Goal: Task Accomplishment & Management: Manage account settings

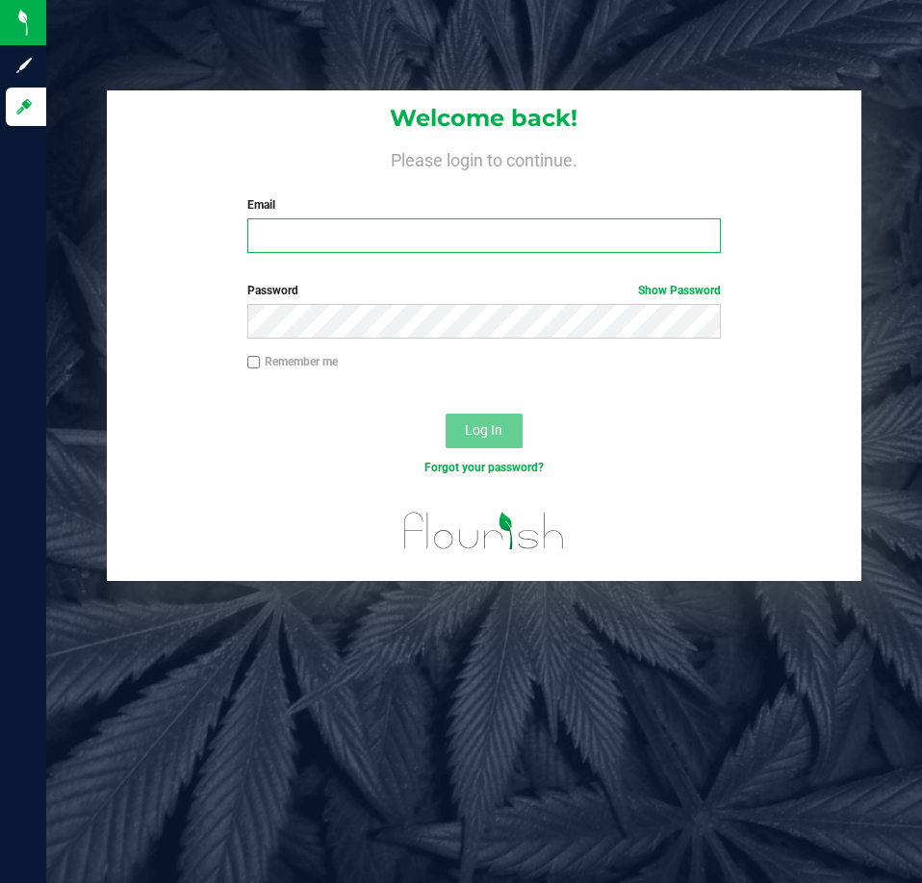
click at [403, 244] on input "Email" at bounding box center [483, 235] width 473 height 35
type input "[EMAIL_ADDRESS][DOMAIN_NAME]"
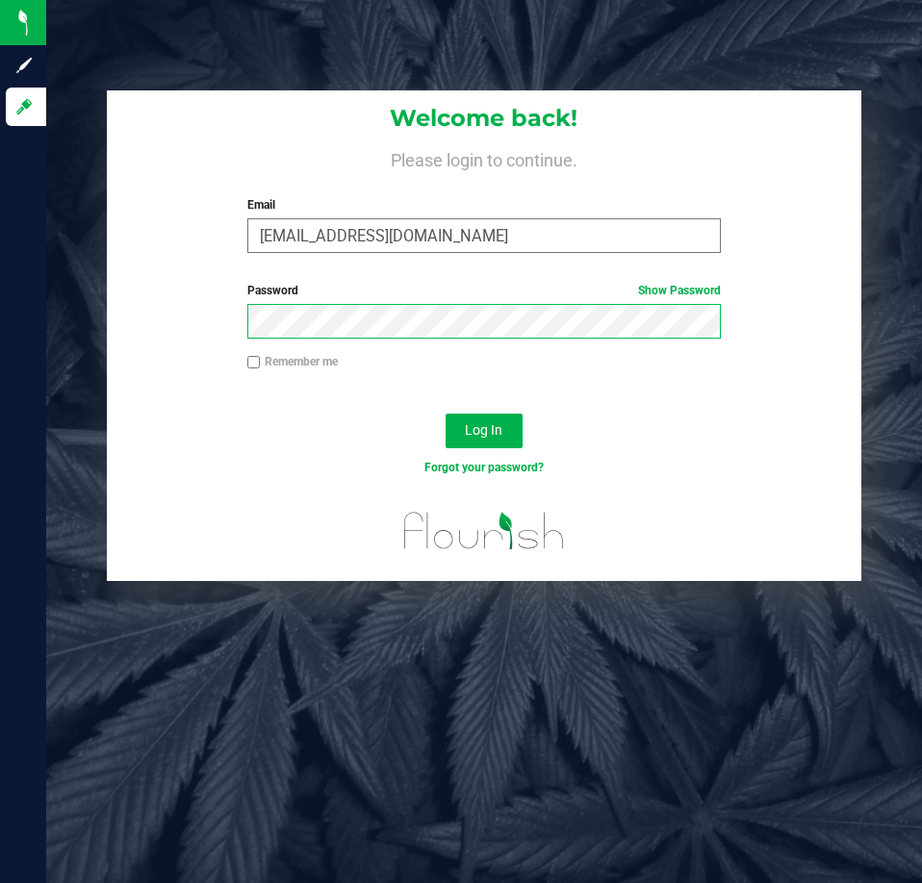
click at [446, 414] on button "Log In" at bounding box center [484, 431] width 77 height 35
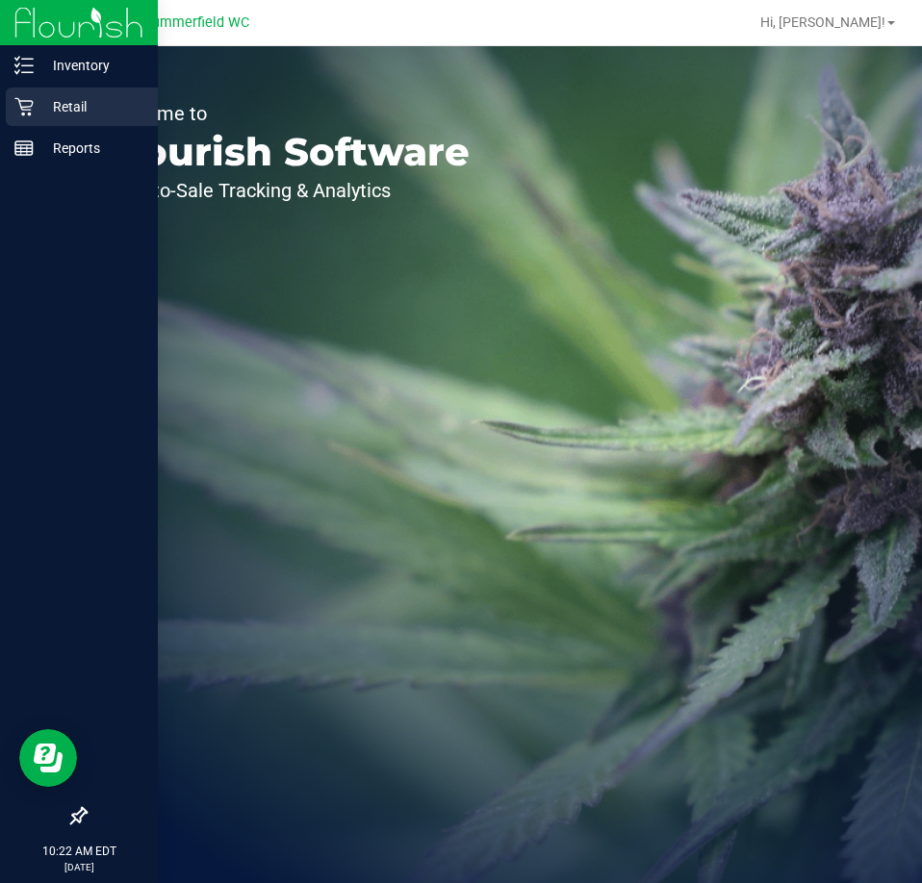
click at [43, 104] on p "Retail" at bounding box center [91, 106] width 115 height 23
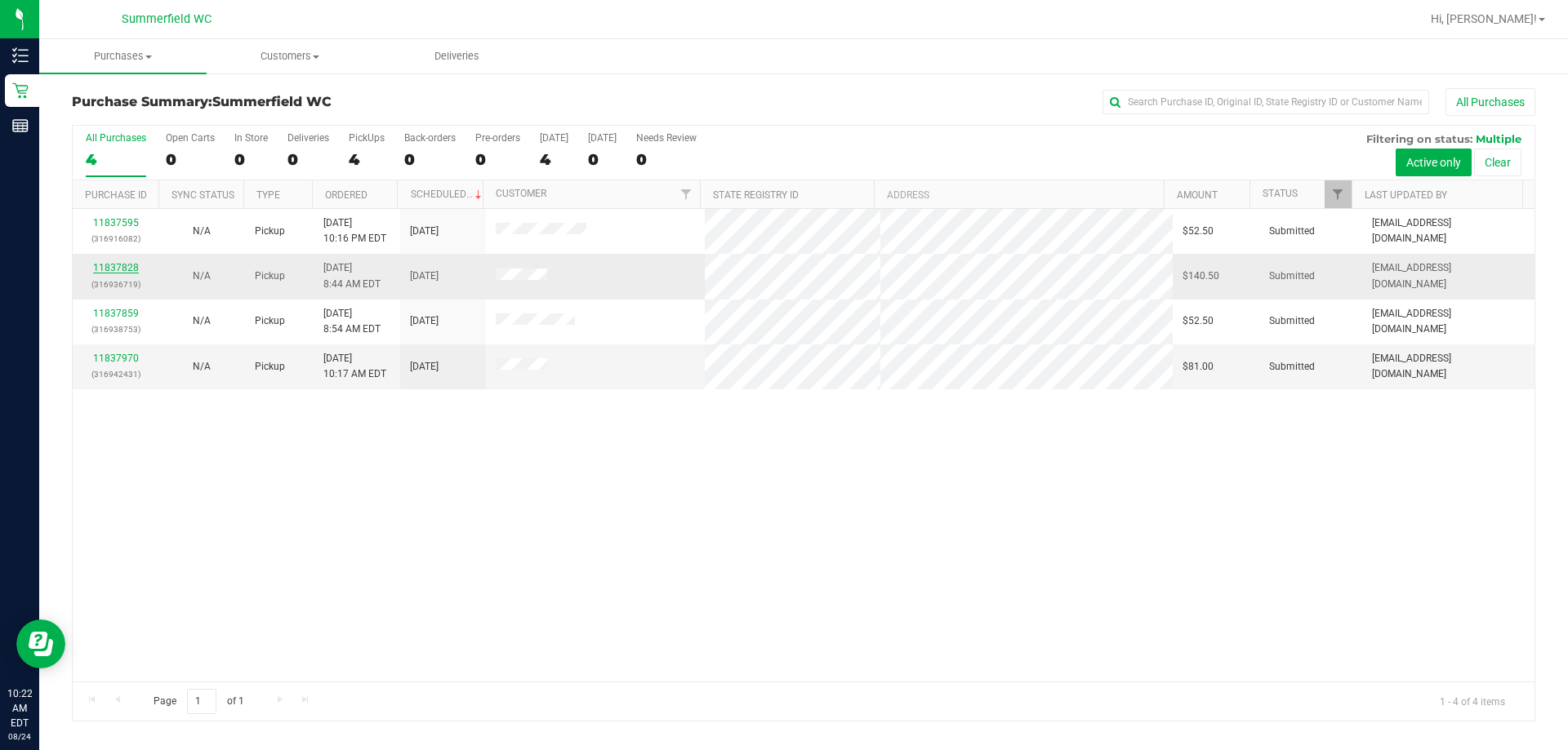
click at [114, 271] on link "11837828" at bounding box center [116, 267] width 46 height 11
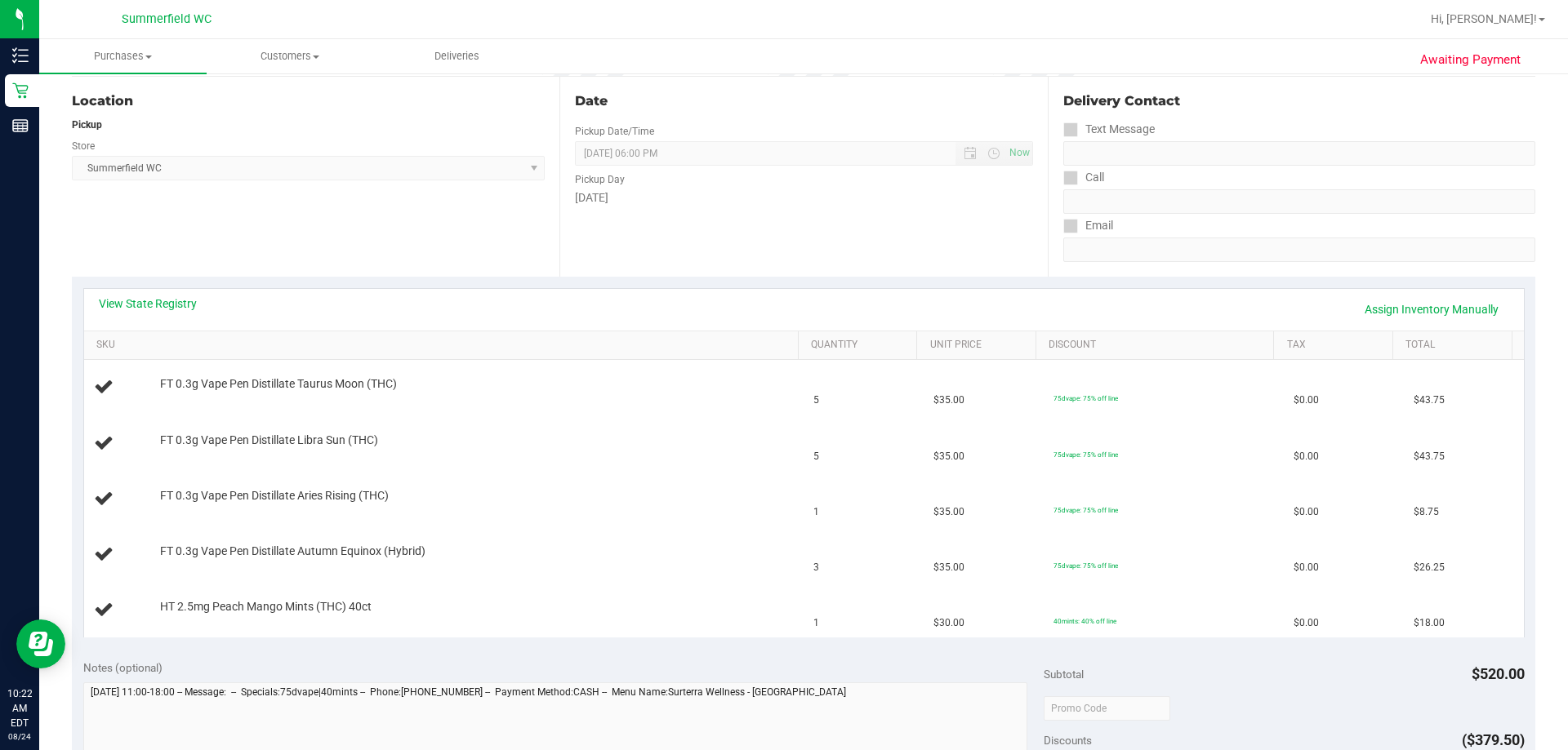
scroll to position [770, 0]
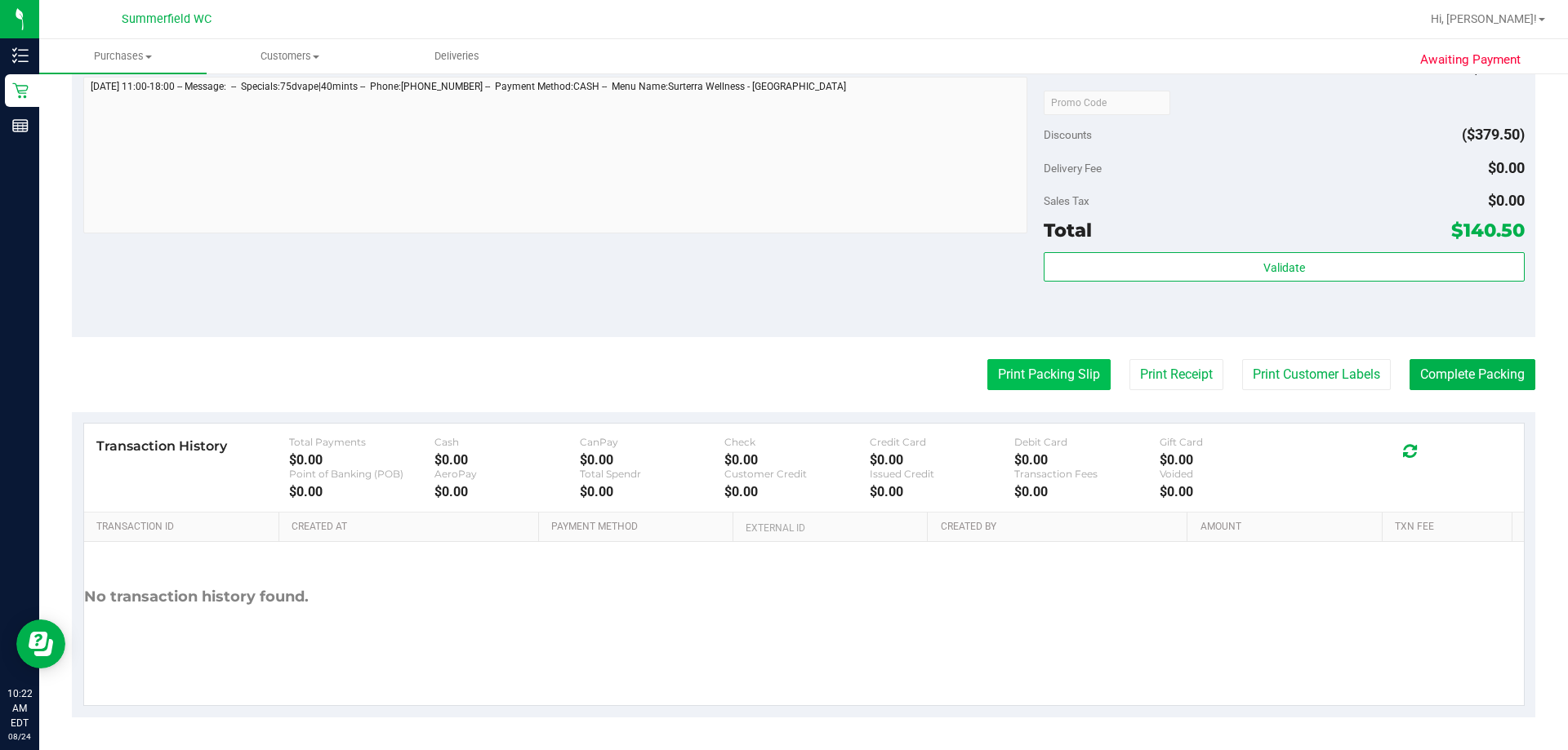
click at [781, 381] on button "Print Packing Slip" at bounding box center [1049, 374] width 123 height 31
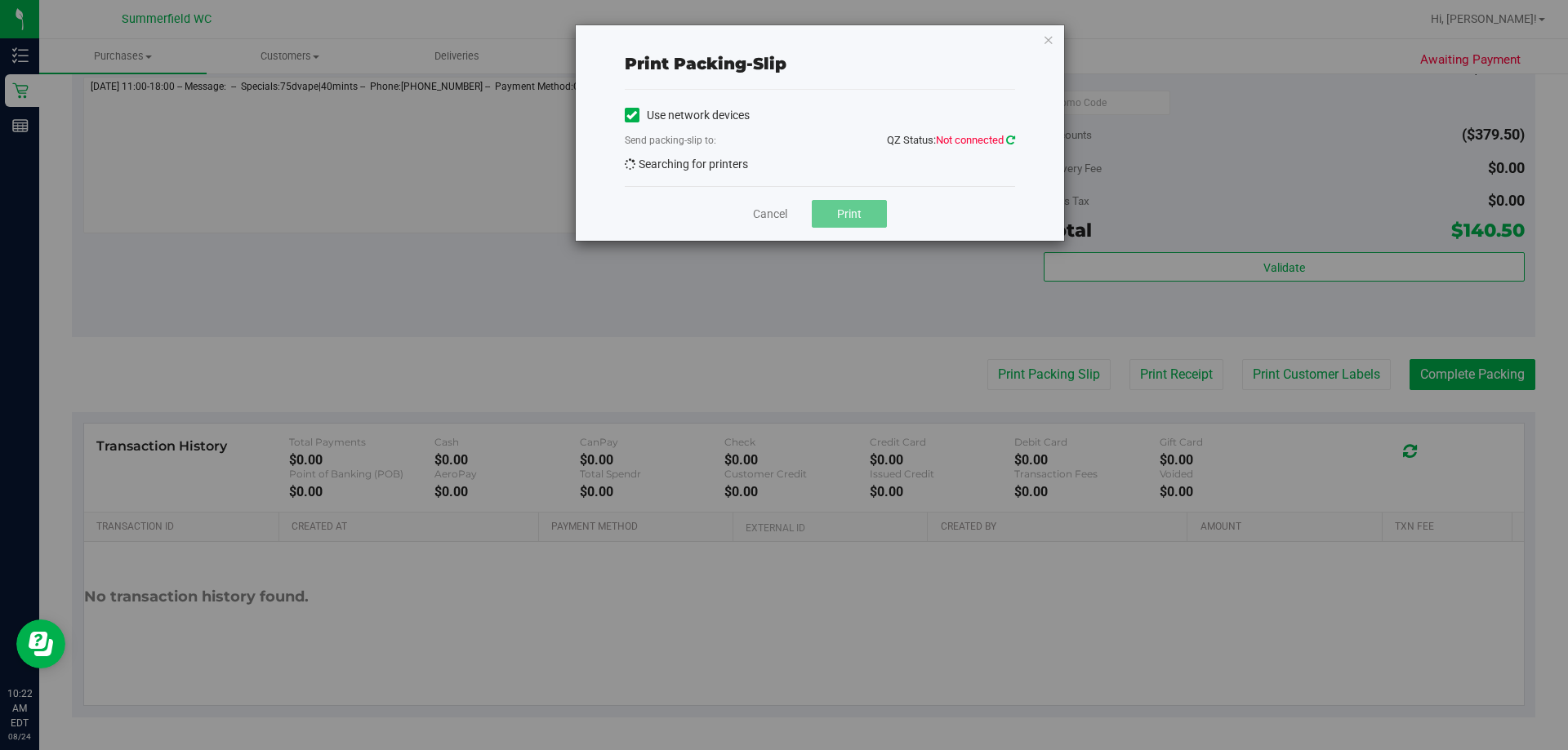
click at [781, 139] on icon at bounding box center [1011, 140] width 9 height 11
click at [781, 140] on icon at bounding box center [1011, 140] width 9 height 11
click at [781, 36] on icon "button" at bounding box center [1048, 39] width 11 height 20
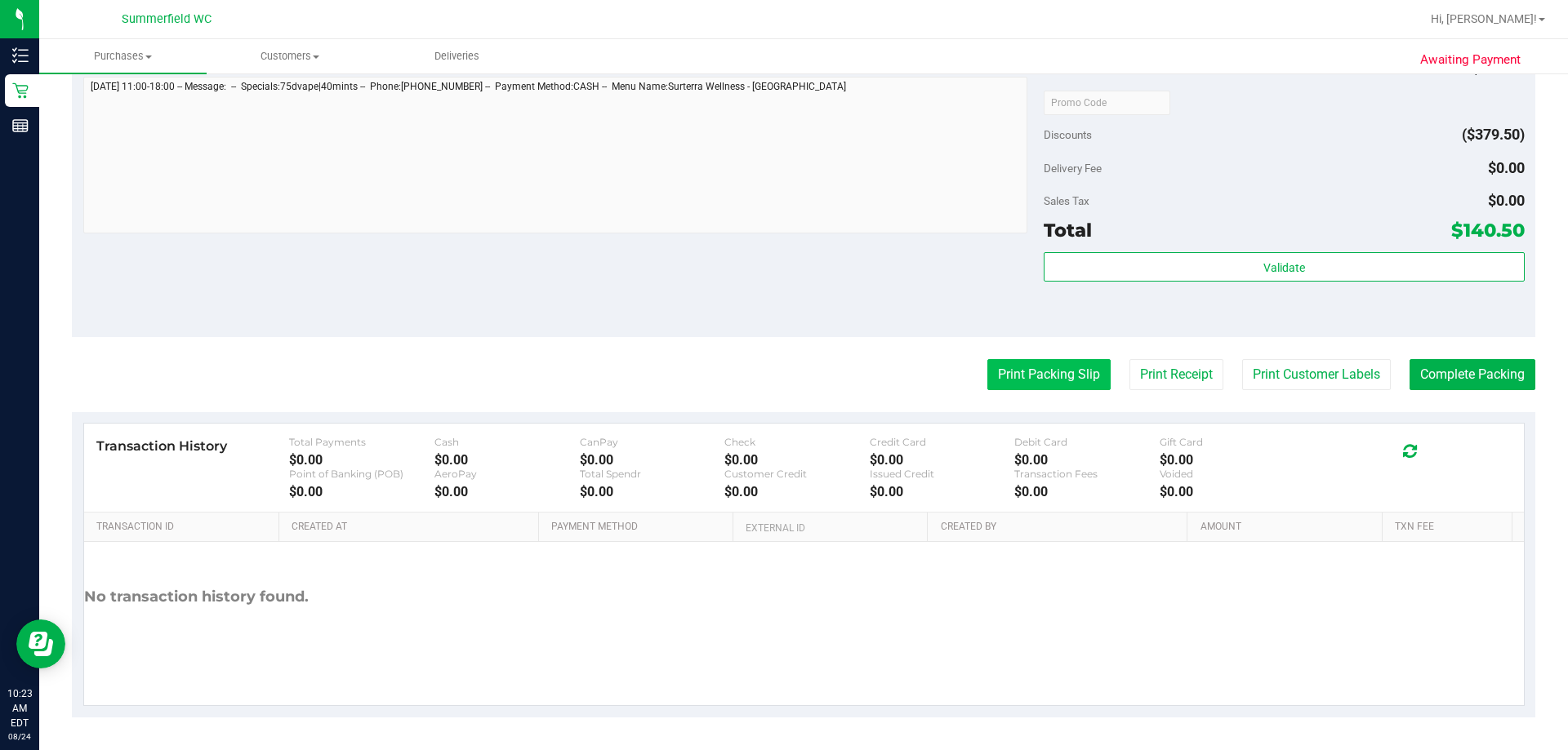
click at [781, 371] on button "Print Packing Slip" at bounding box center [1049, 374] width 123 height 31
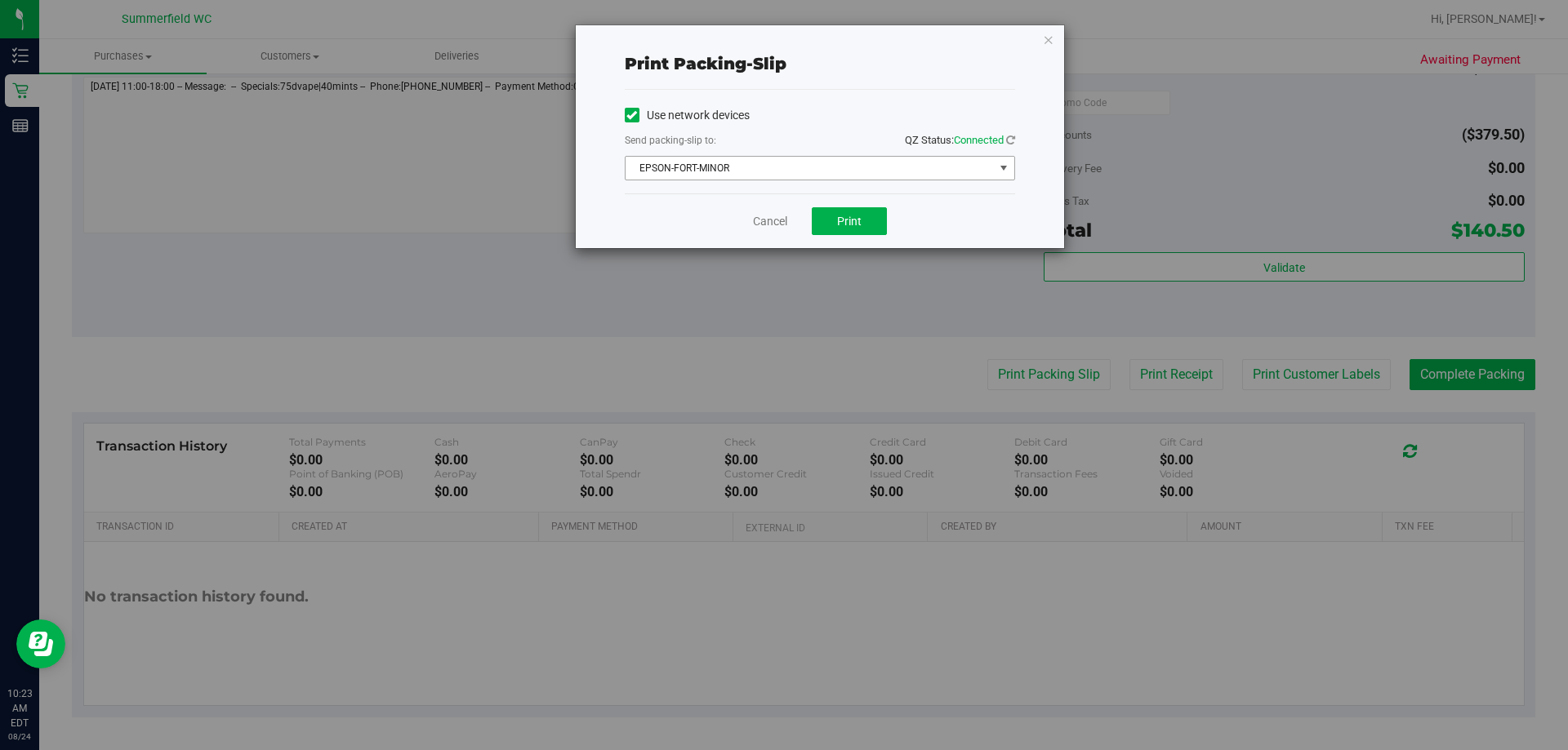
click at [728, 176] on span "EPSON-FORT-MINOR" at bounding box center [809, 168] width 368 height 23
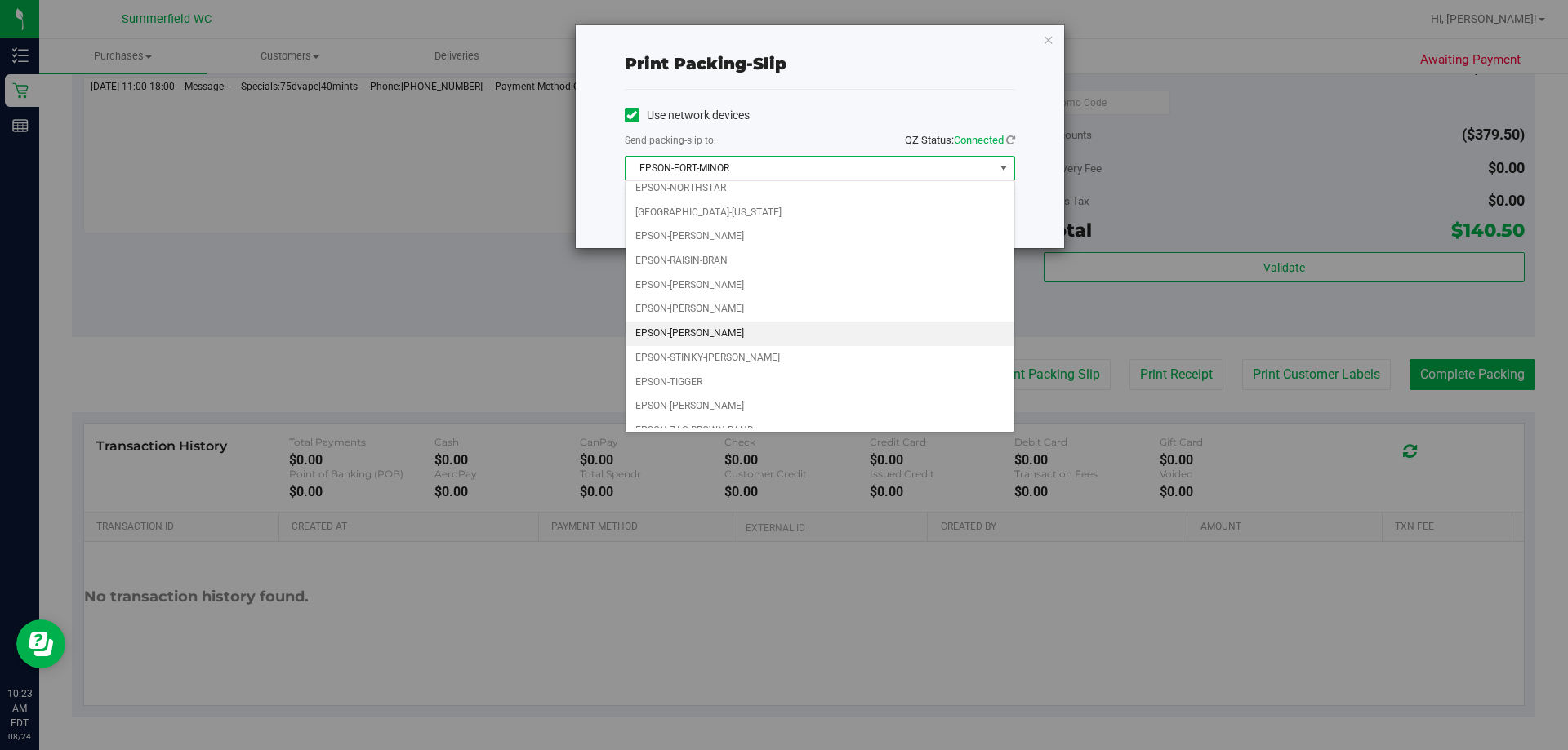
scroll to position [70, 0]
click at [736, 412] on li "EPSON-ZAC-BROWN-BAND" at bounding box center [820, 417] width 389 height 25
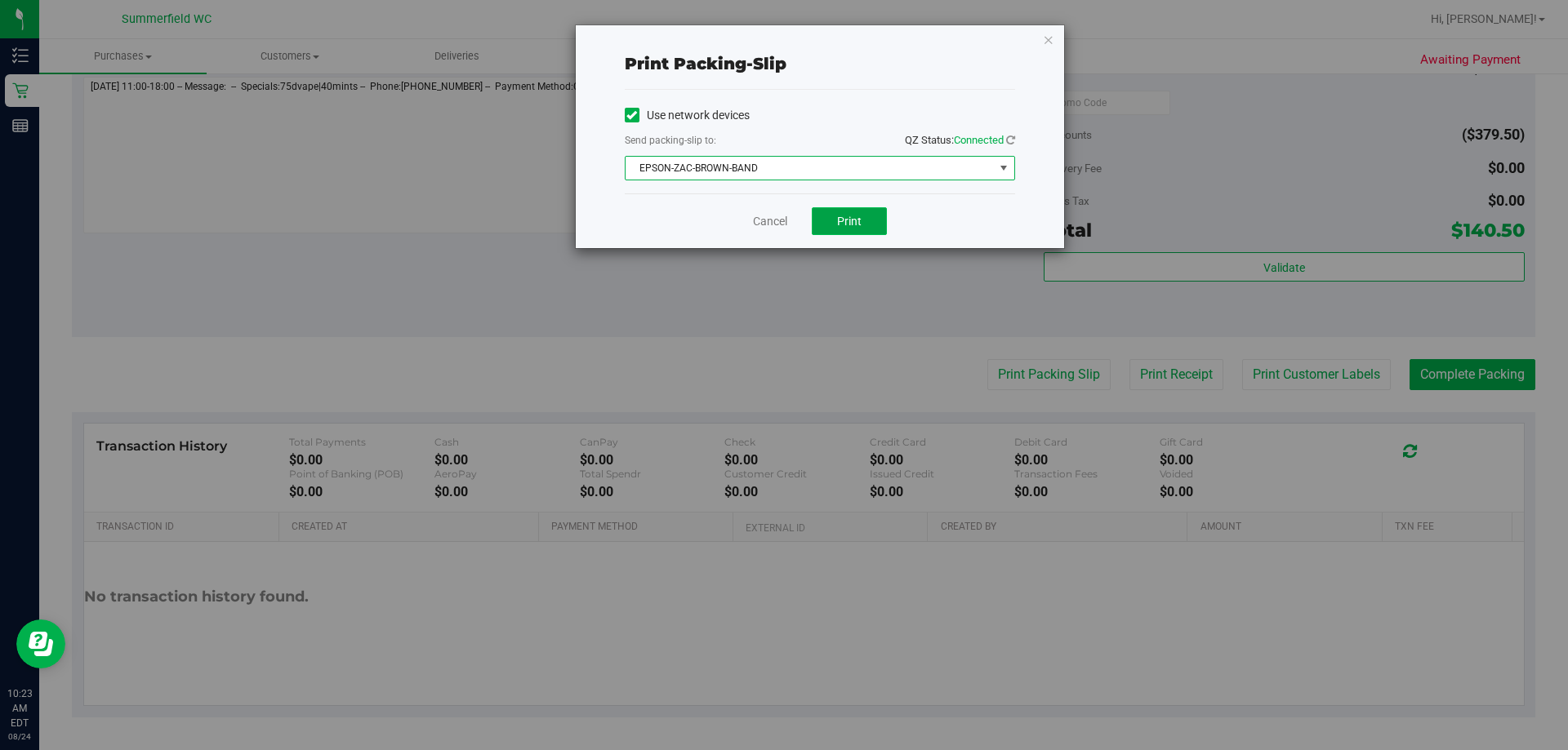
click at [781, 218] on span "Print" at bounding box center [848, 221] width 25 height 13
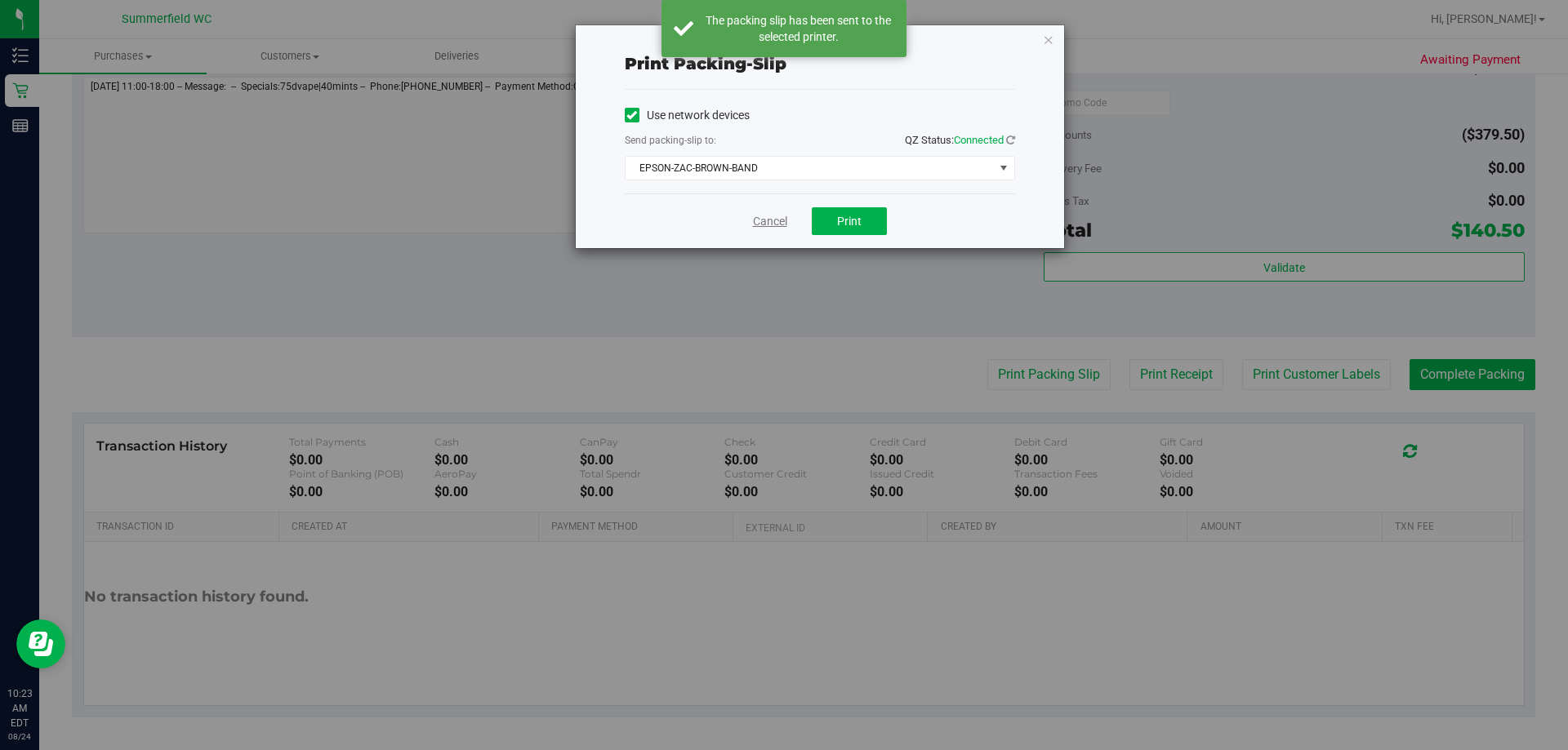
click at [776, 228] on link "Cancel" at bounding box center [770, 221] width 34 height 17
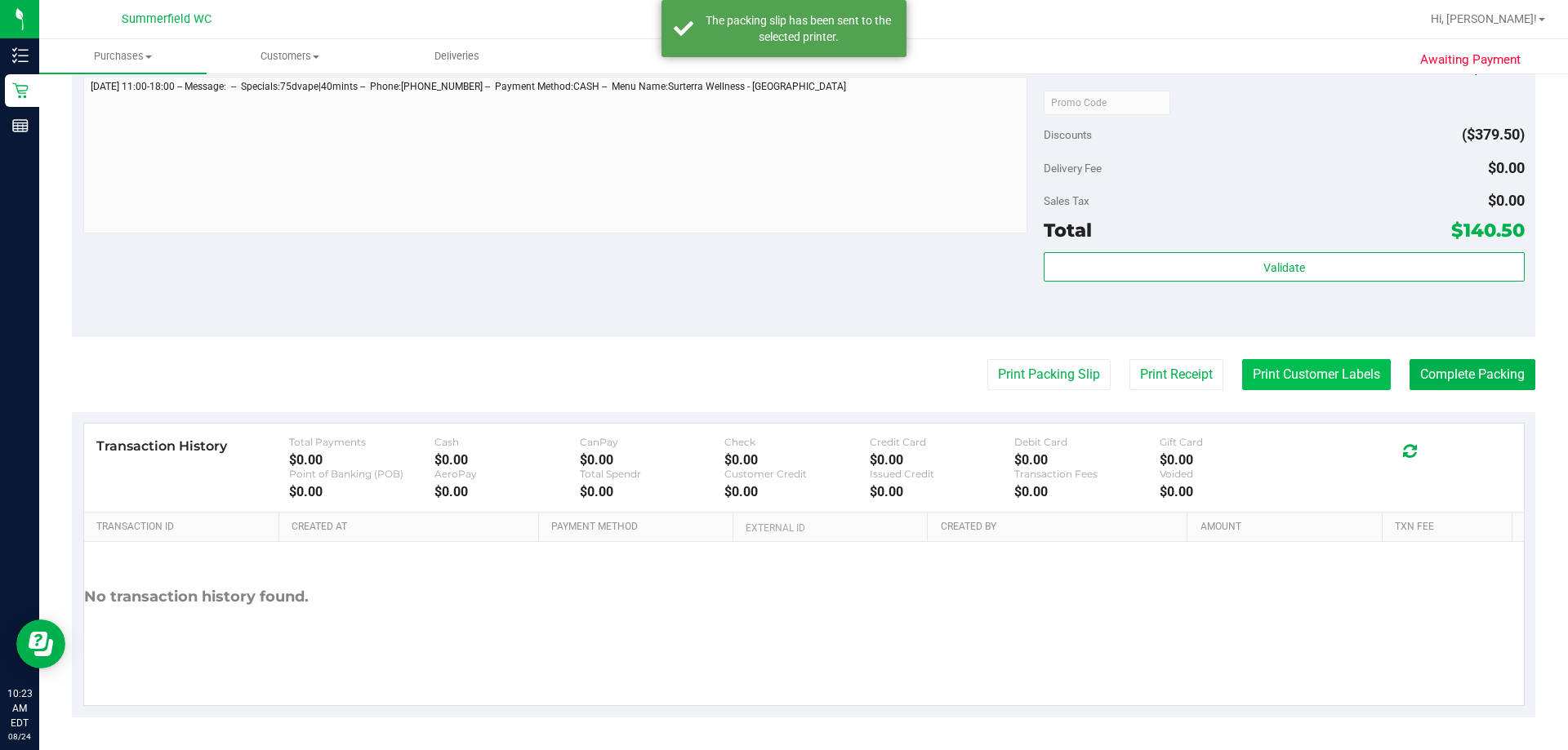
click at [781, 383] on button "Print Customer Labels" at bounding box center [1316, 374] width 148 height 31
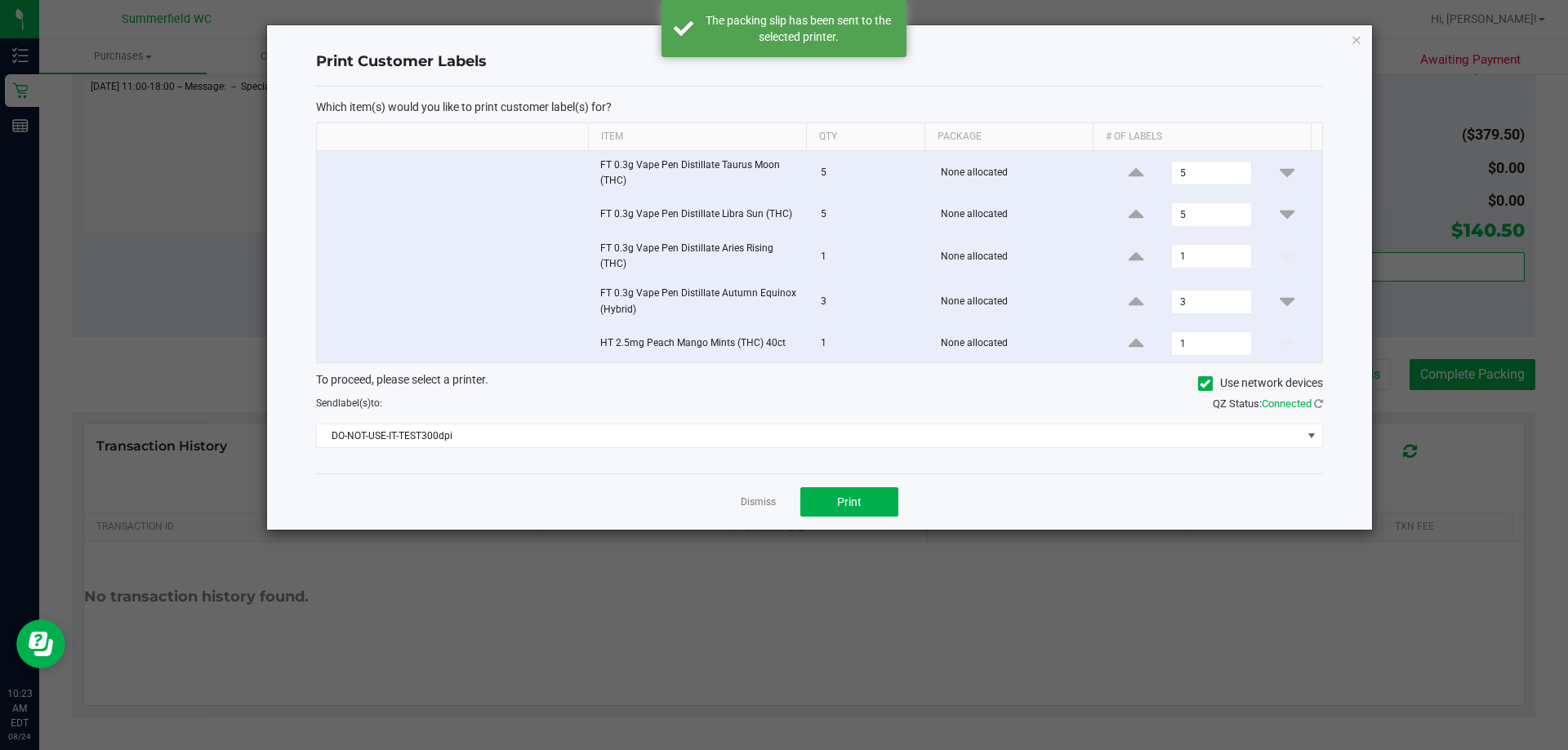
click at [566, 450] on div "Which item(s) would you like to print customer label(s) for? Item Qty Package #…" at bounding box center [819, 280] width 1007 height 388
click at [571, 425] on span "DO-NOT-USE-IT-TEST300dpi" at bounding box center [809, 435] width 985 height 23
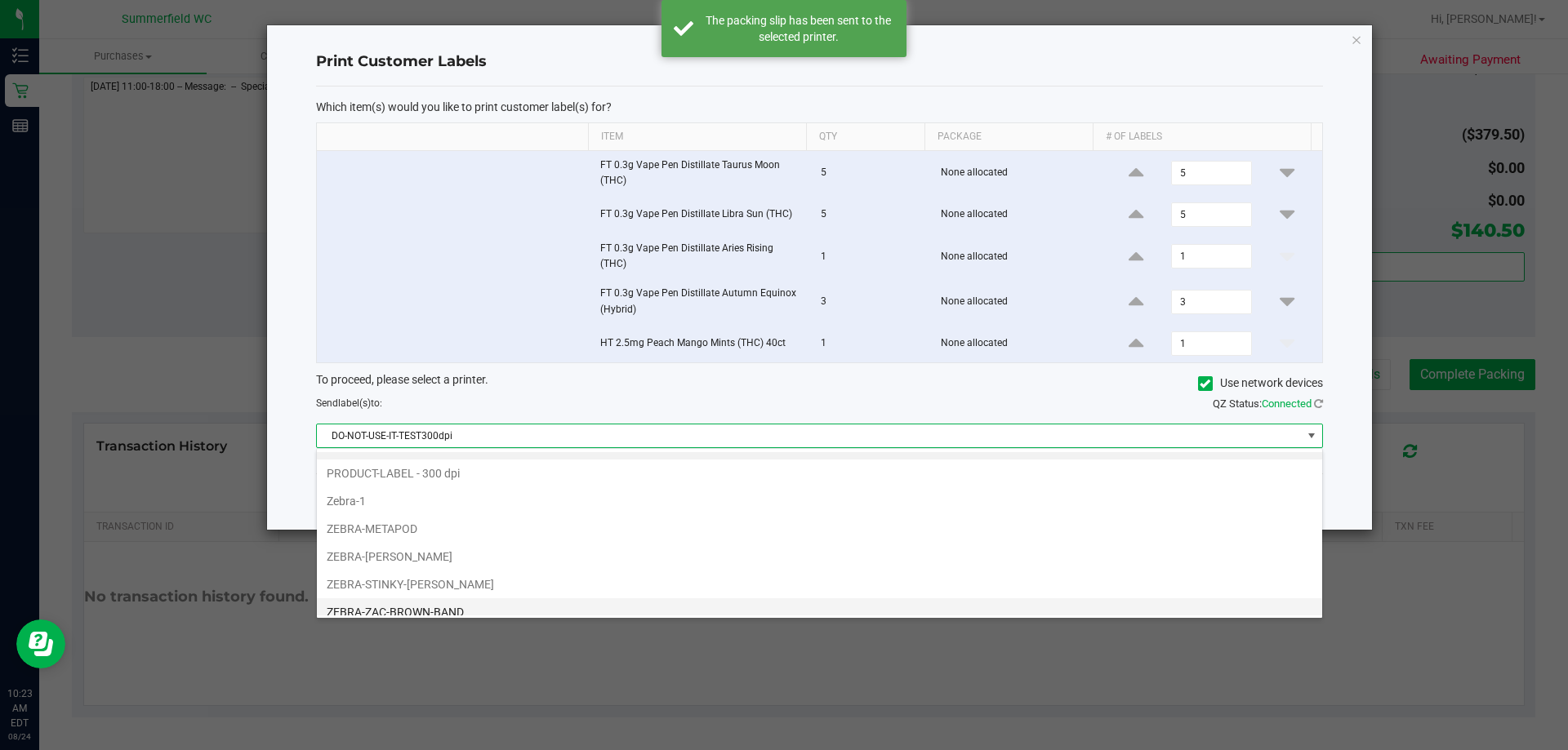
scroll to position [31, 0]
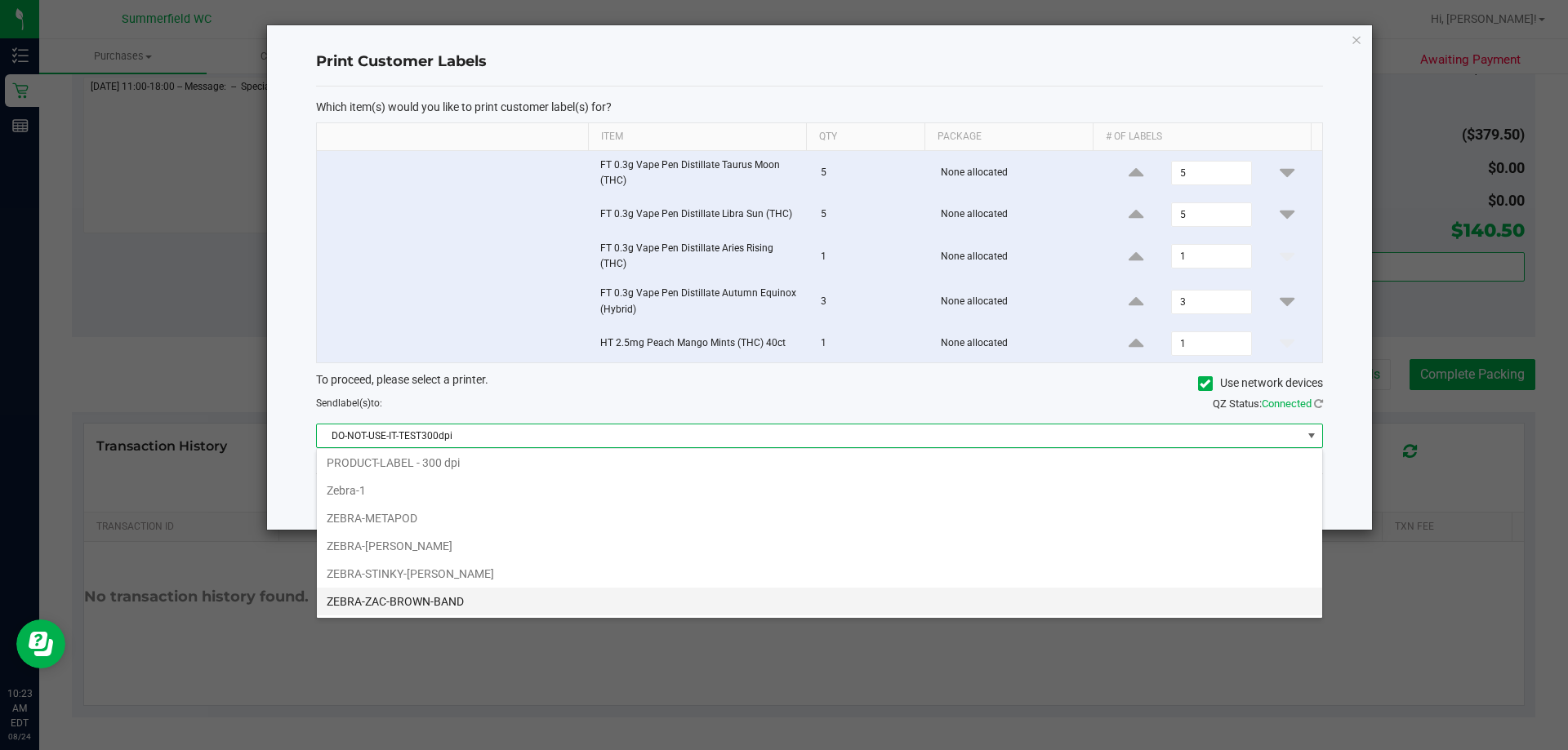
click at [386, 607] on li "ZEBRA-ZAC-BROWN-BAND" at bounding box center [819, 602] width 1005 height 28
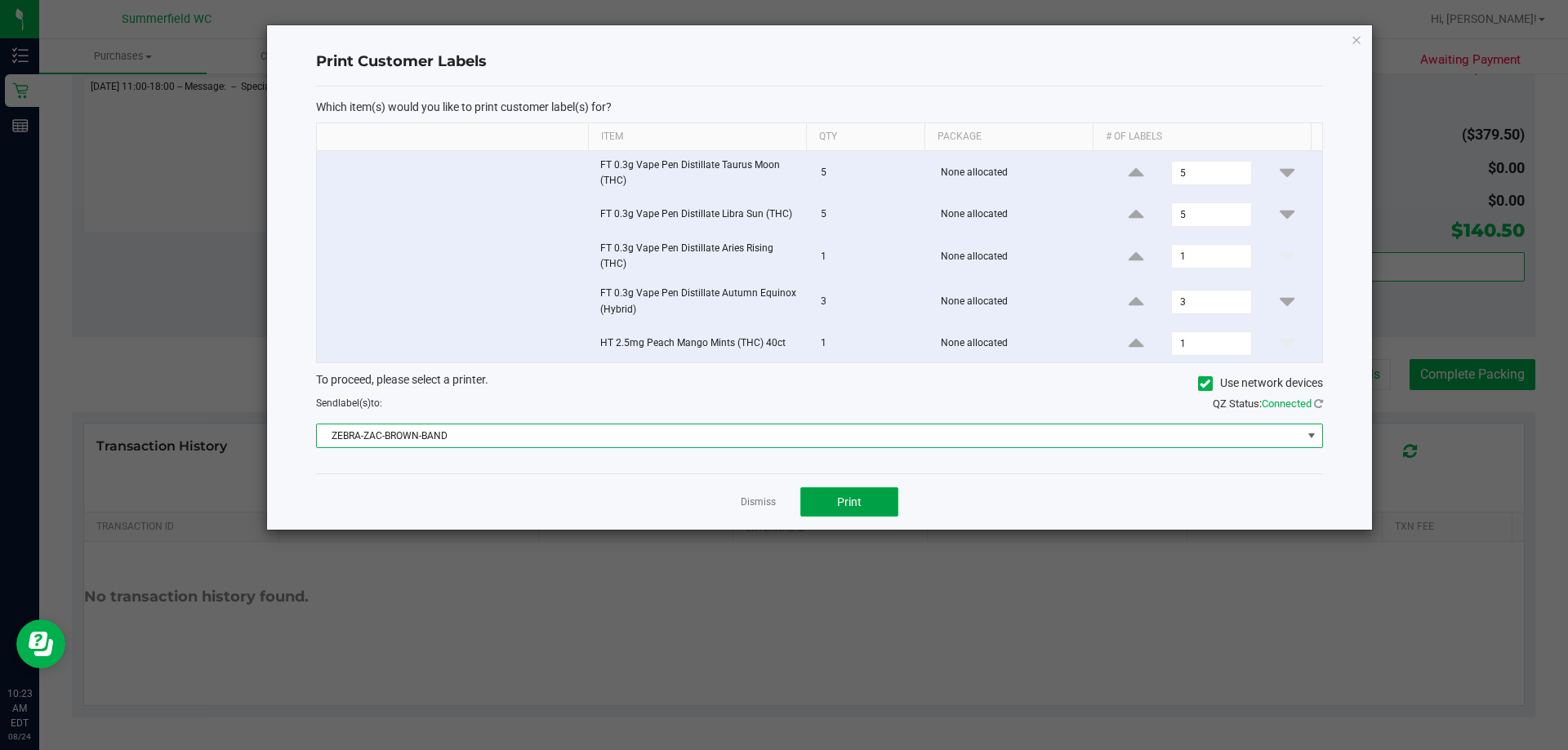
click at [781, 493] on button "Print" at bounding box center [848, 502] width 98 height 30
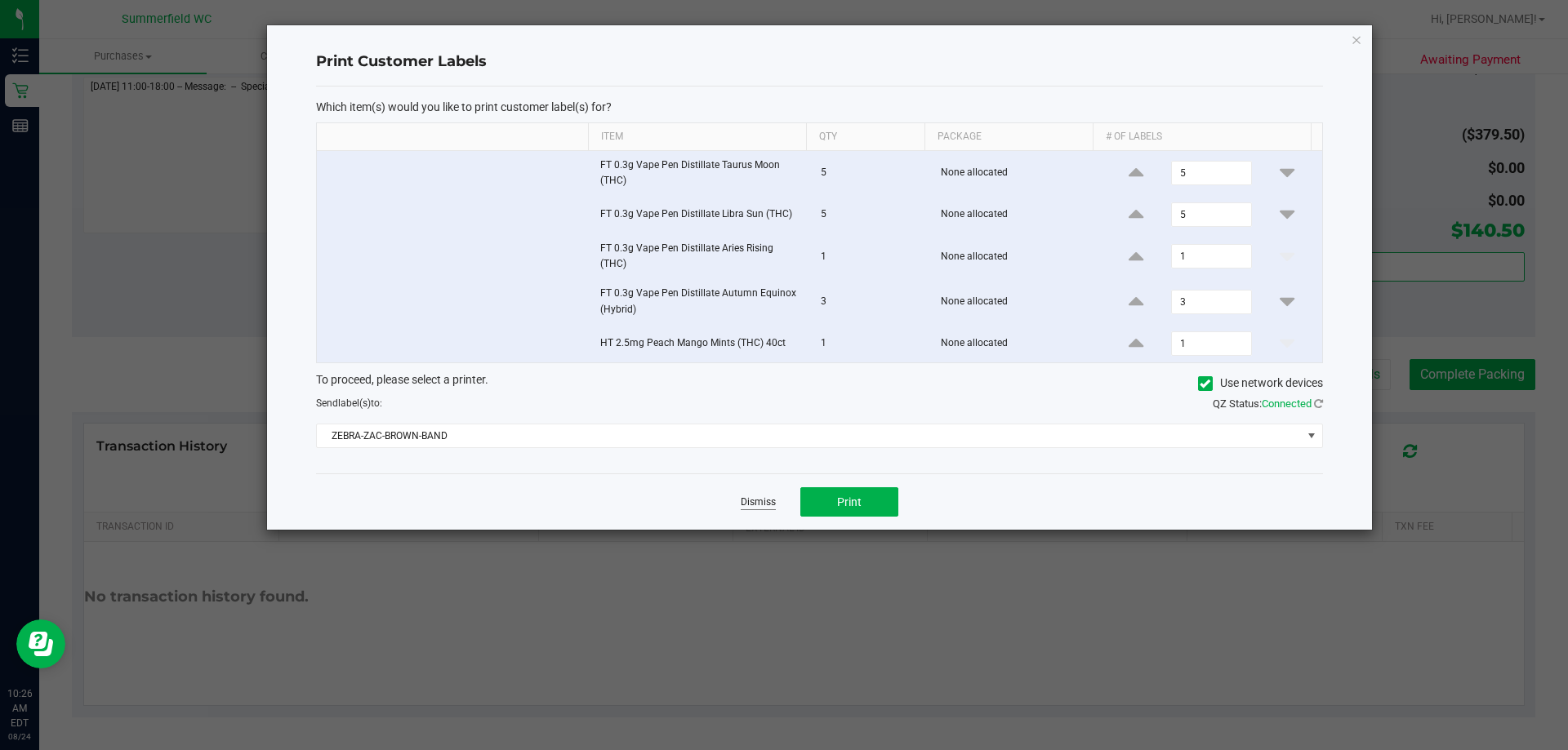
click at [757, 497] on link "Dismiss" at bounding box center [758, 502] width 35 height 14
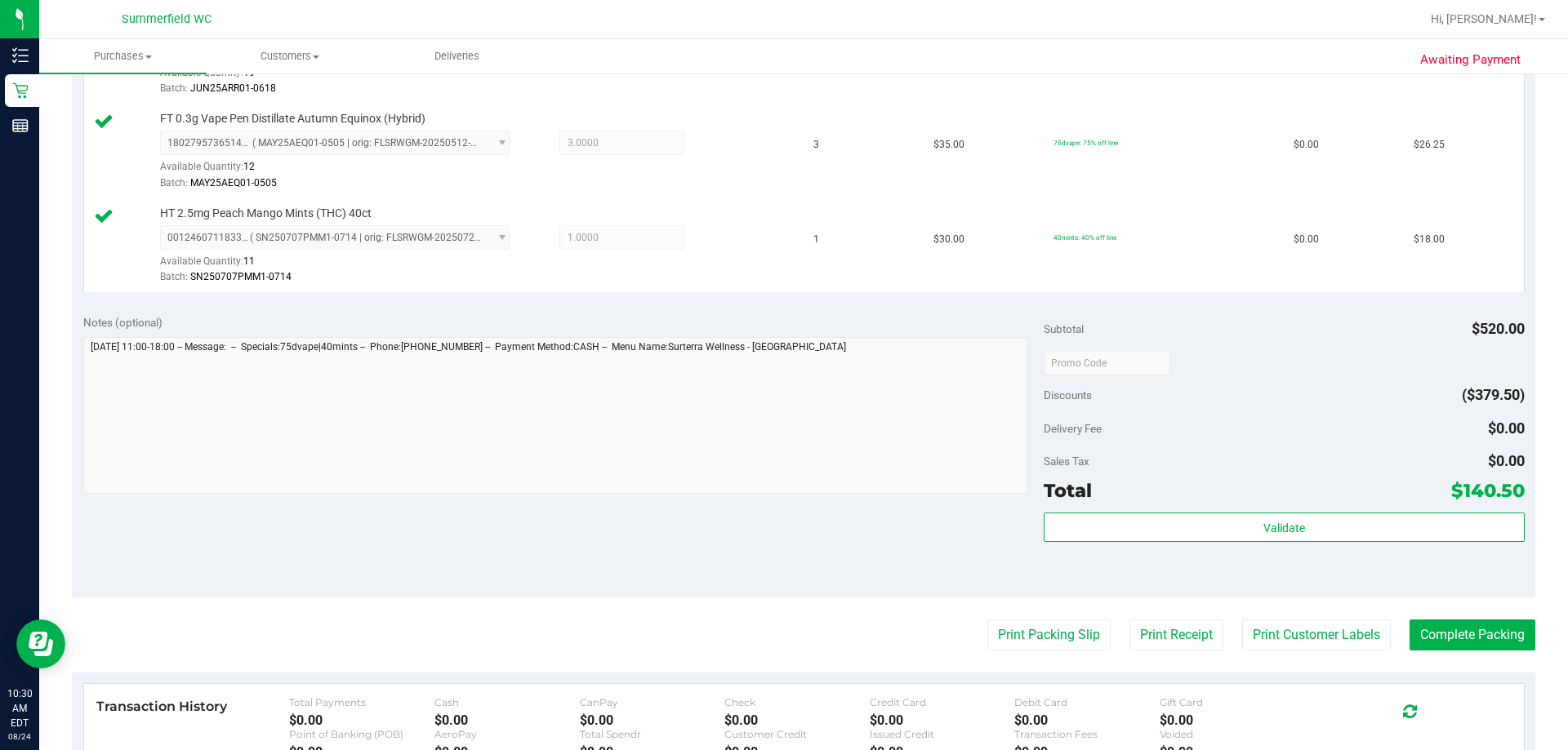
scroll to position [851, 0]
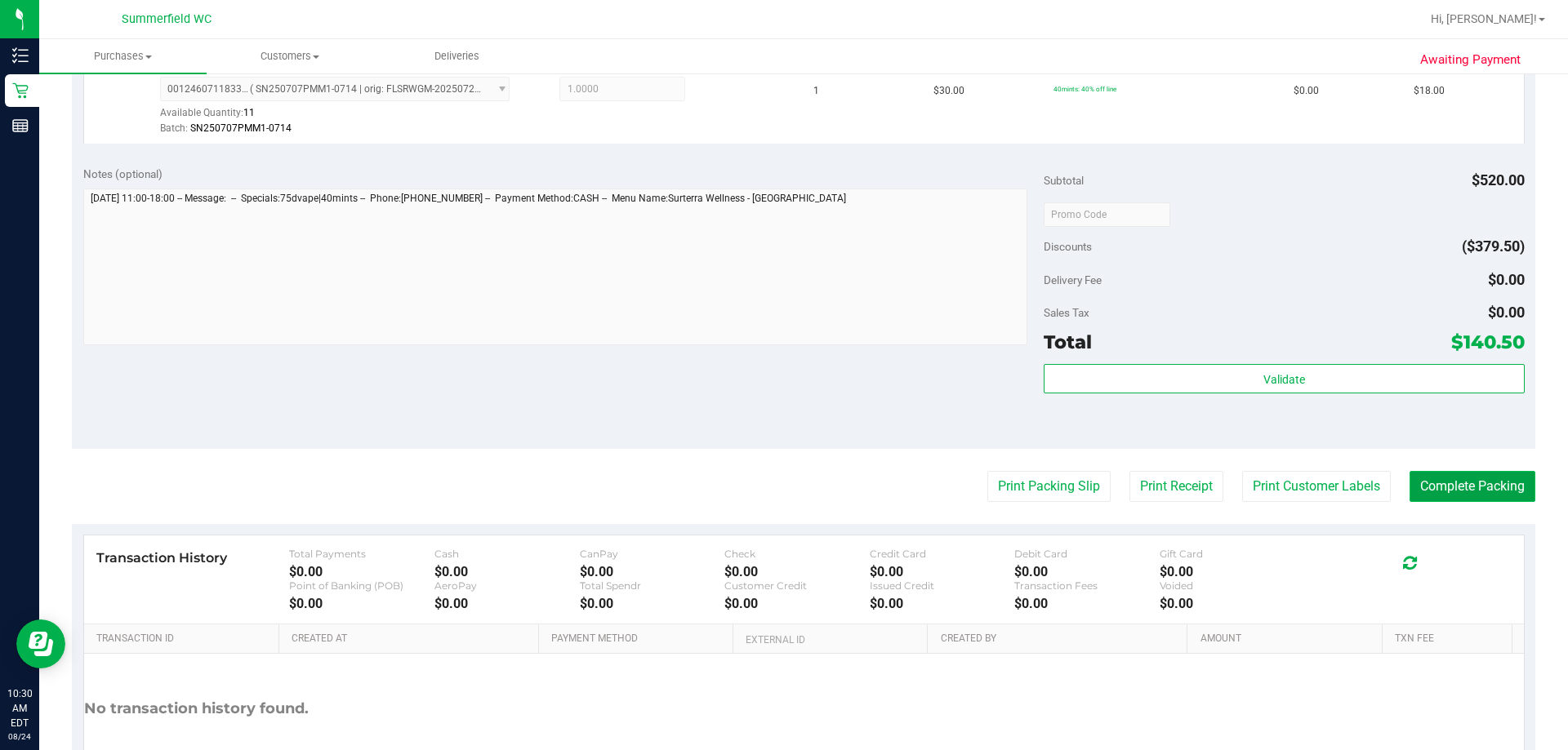
click at [781, 476] on button "Complete Packing" at bounding box center [1472, 486] width 126 height 31
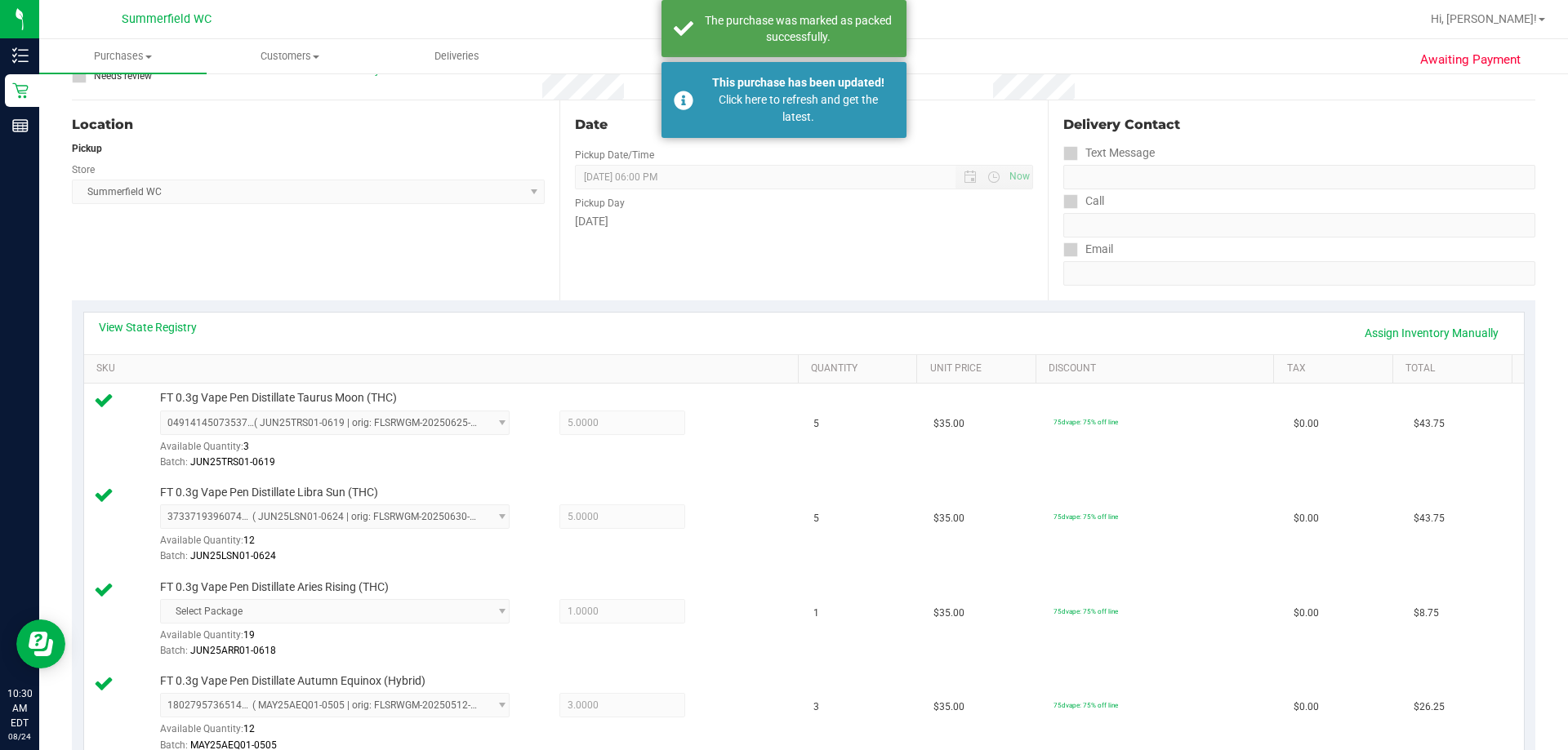
scroll to position [0, 0]
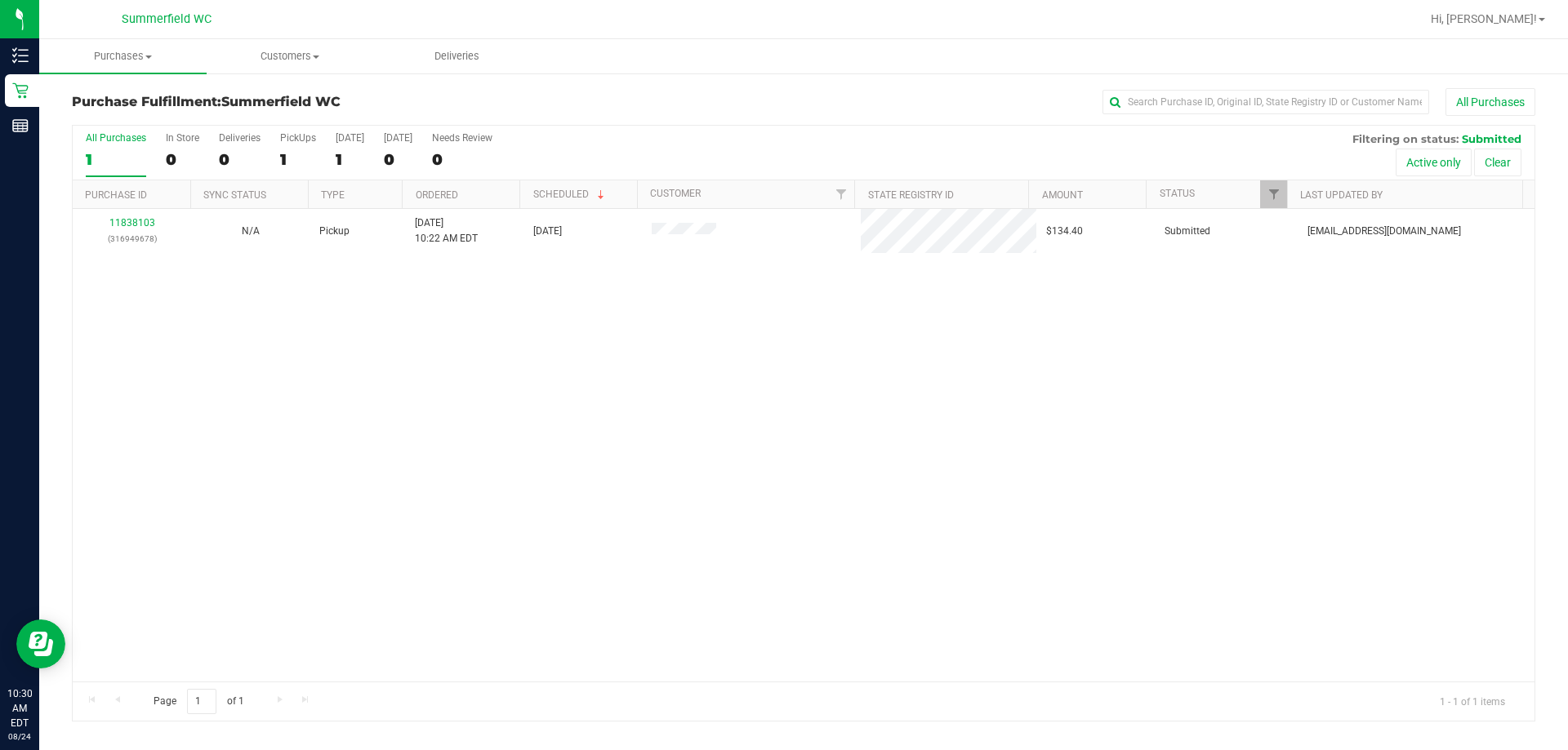
click at [219, 394] on div "11838103 (316949678) N/A Pickup 8/24/2025 10:22 AM EDT 8/24/2025 $134.40 Submit…" at bounding box center [804, 445] width 1462 height 473
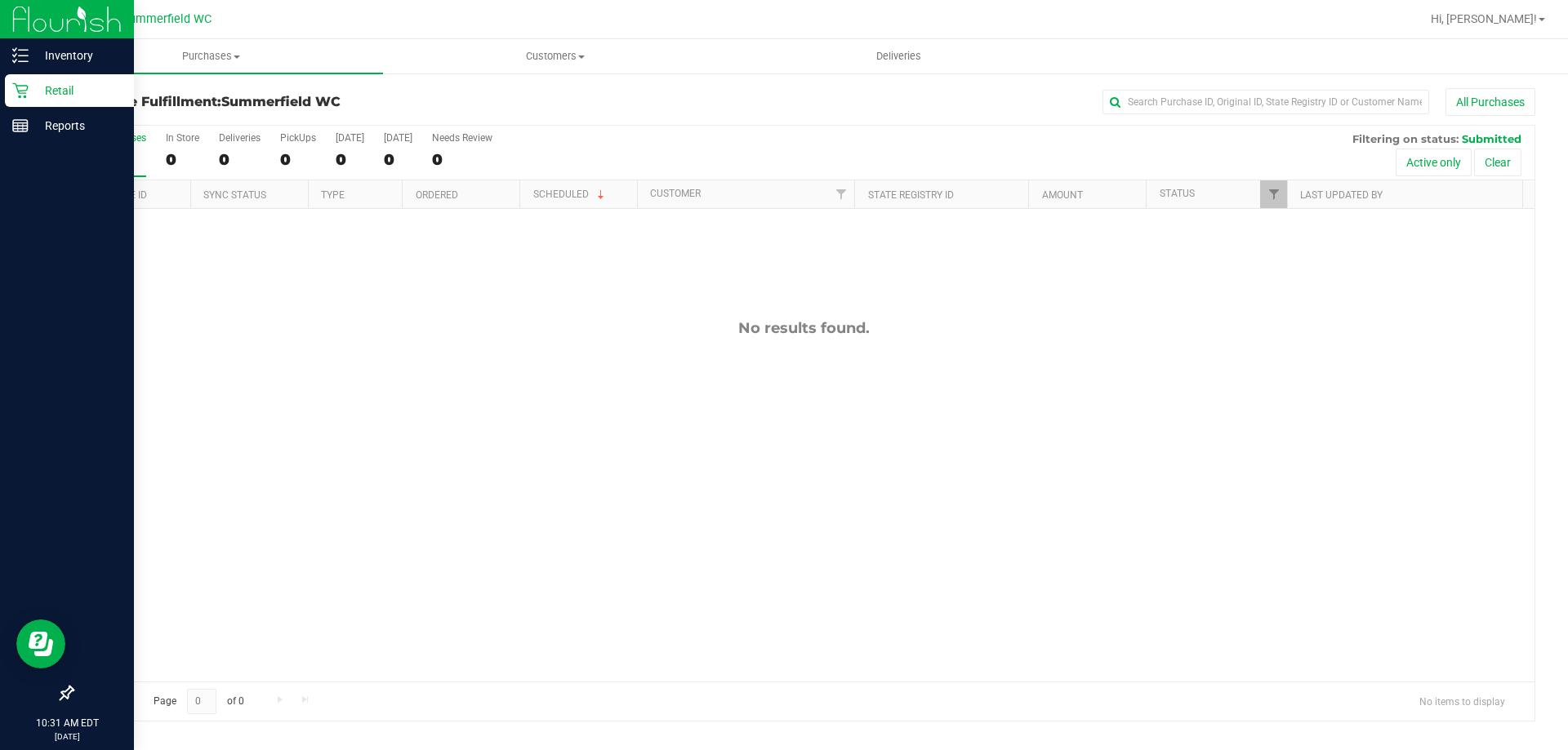
click at [25, 83] on icon at bounding box center [20, 90] width 16 height 16
